Goal: Transaction & Acquisition: Book appointment/travel/reservation

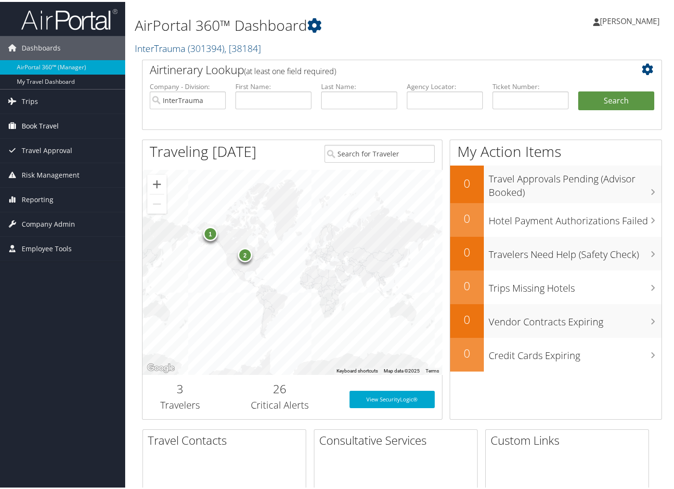
click at [60, 121] on link "Book Travel" at bounding box center [62, 124] width 125 height 24
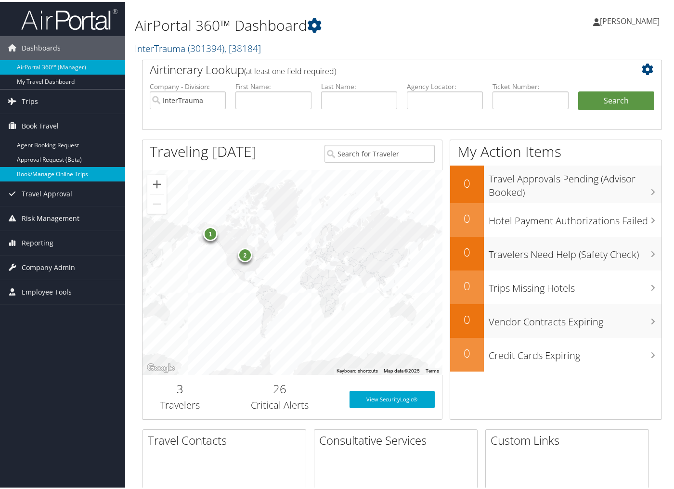
click at [65, 175] on link "Book/Manage Online Trips" at bounding box center [62, 172] width 125 height 14
